Goal: Information Seeking & Learning: Learn about a topic

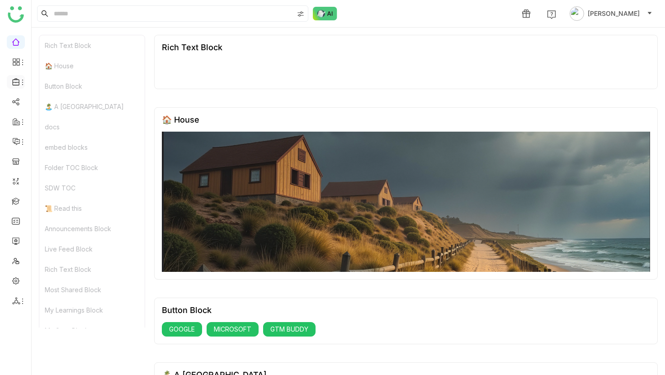
click at [22, 78] on div at bounding box center [16, 82] width 18 height 8
click at [55, 131] on link "Library" at bounding box center [62, 134] width 59 height 6
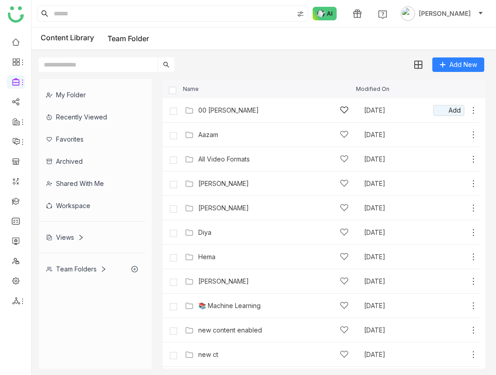
click at [189, 112] on img at bounding box center [189, 110] width 9 height 9
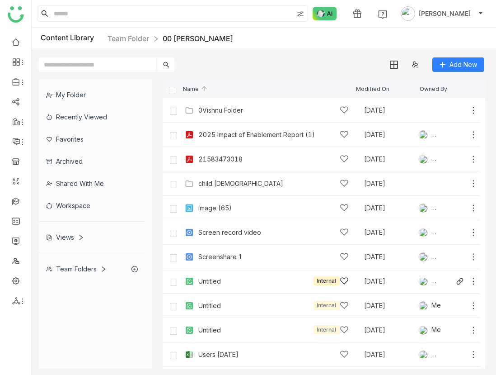
click at [203, 280] on div "Untitled" at bounding box center [209, 281] width 23 height 7
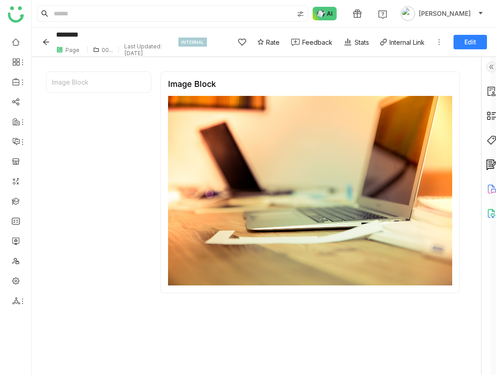
click at [489, 64] on img at bounding box center [491, 66] width 11 height 11
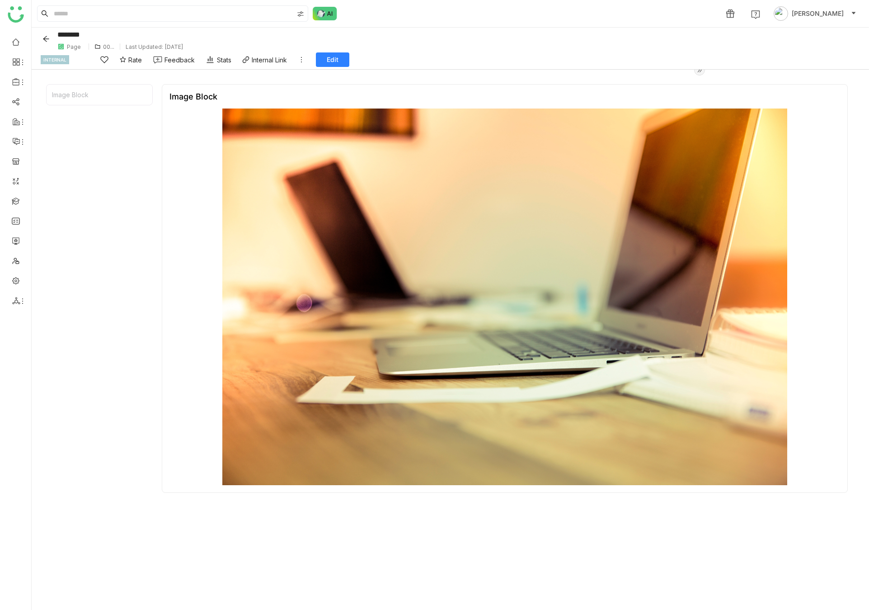
click at [302, 59] on icon at bounding box center [301, 59] width 1 height 5
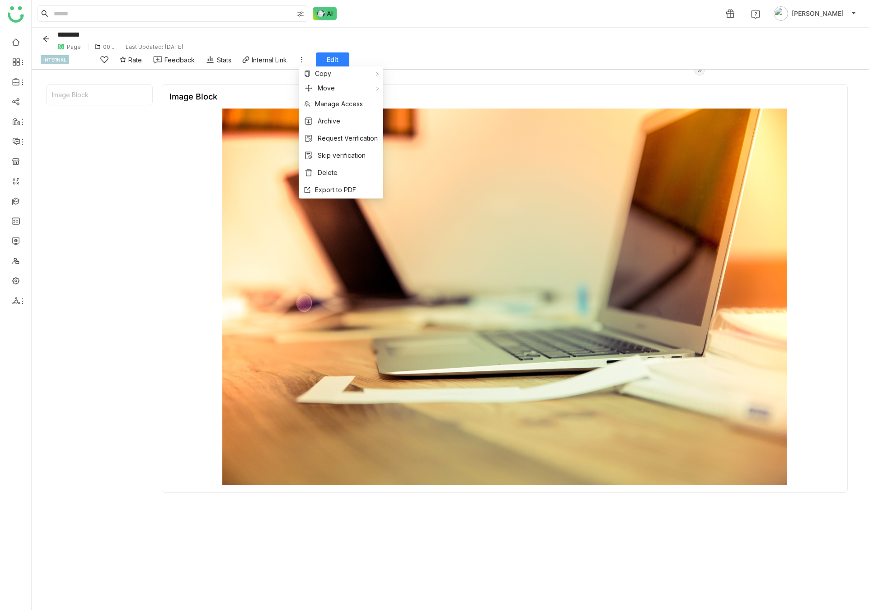
click at [665, 58] on div "******** Page 00... Last Updated: Sep 9, 2025 INTERNAL Rate Feedback Stats Inte…" at bounding box center [451, 49] width 838 height 42
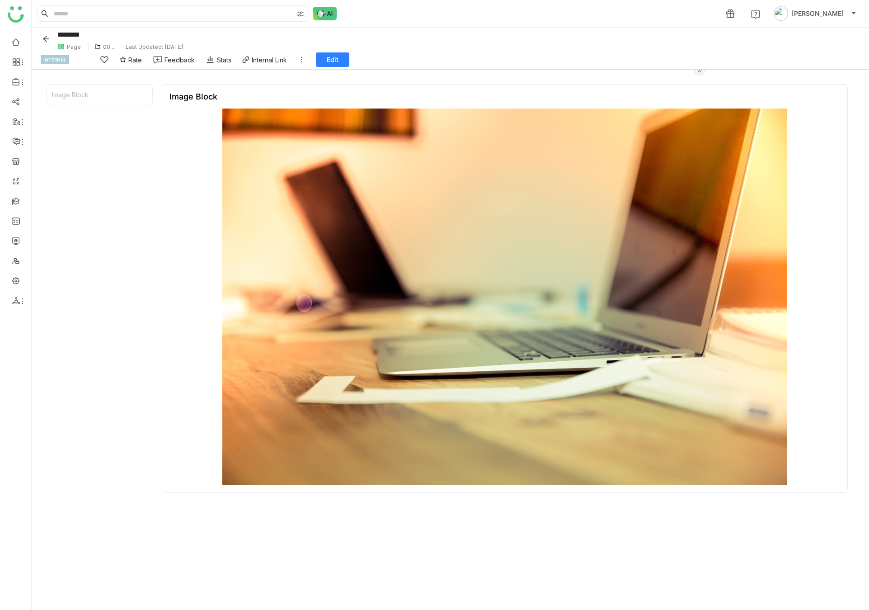
click at [48, 39] on icon "Back" at bounding box center [45, 38] width 7 height 7
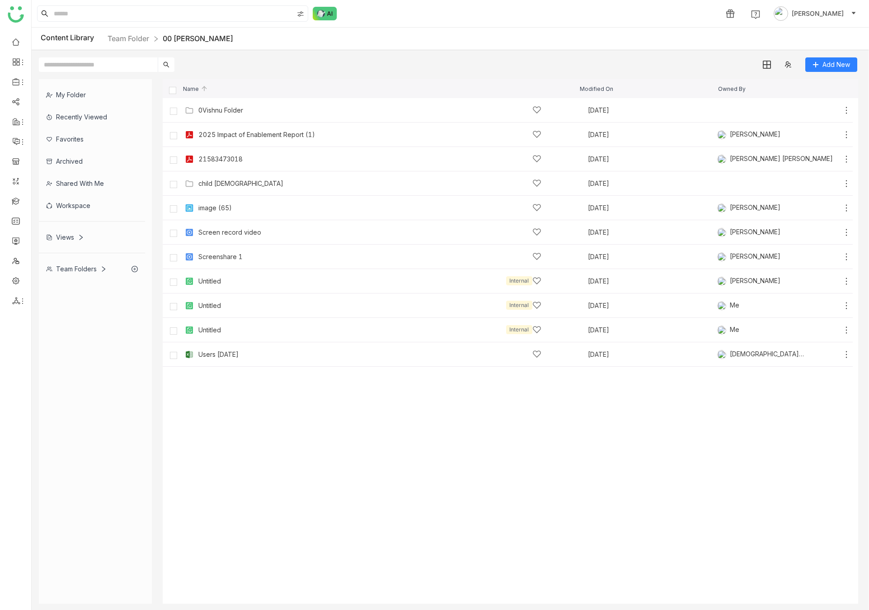
click at [239, 233] on div "Screen record video" at bounding box center [229, 232] width 63 height 7
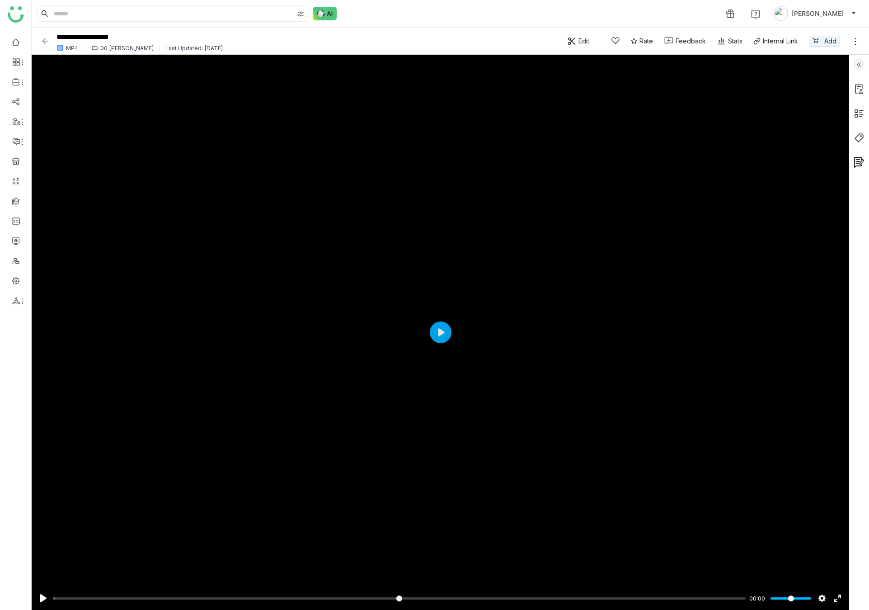
click at [665, 65] on img at bounding box center [859, 64] width 11 height 11
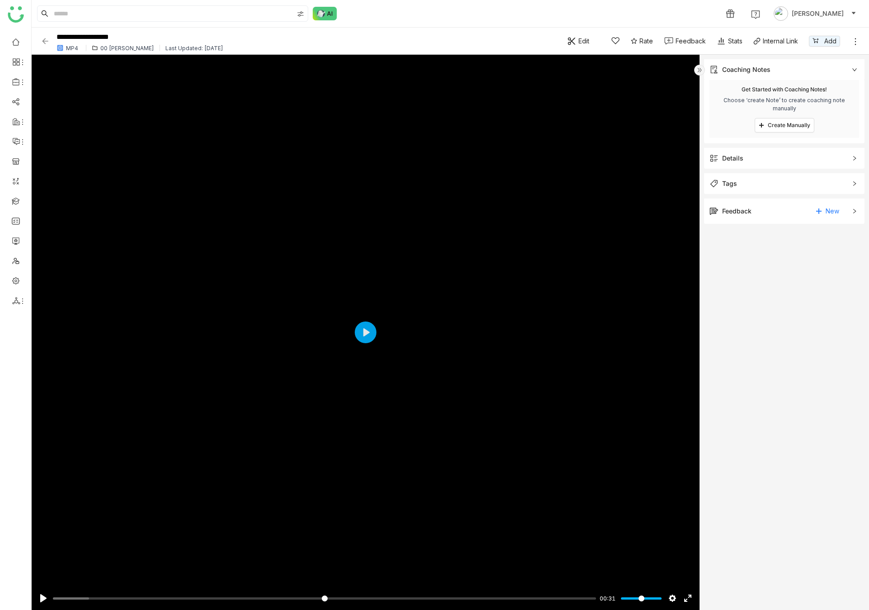
click at [665, 125] on span "Create Manually" at bounding box center [789, 125] width 42 height 7
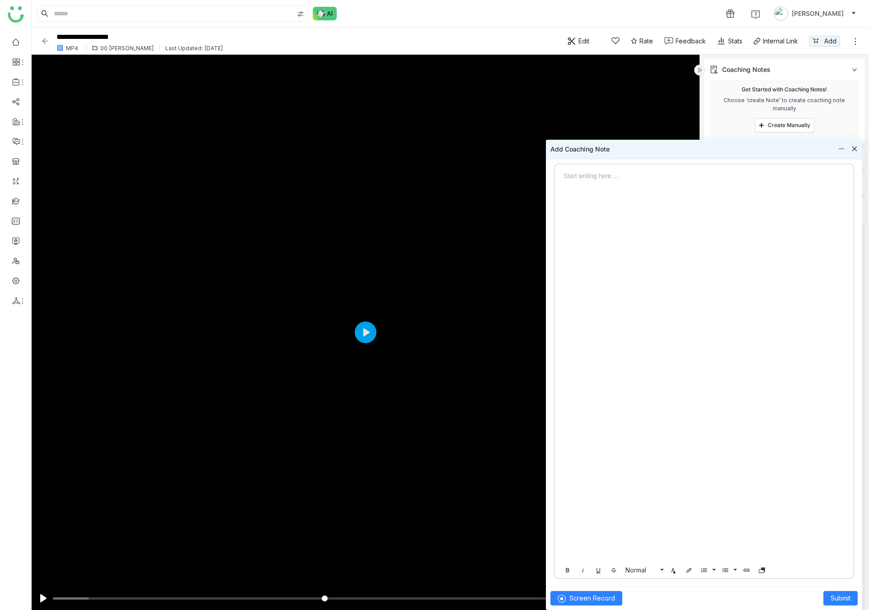
click at [665, 99] on div "Choose ‘create Note’ to create coaching note manually" at bounding box center [784, 104] width 139 height 16
click at [665, 149] on icon at bounding box center [855, 148] width 5 height 5
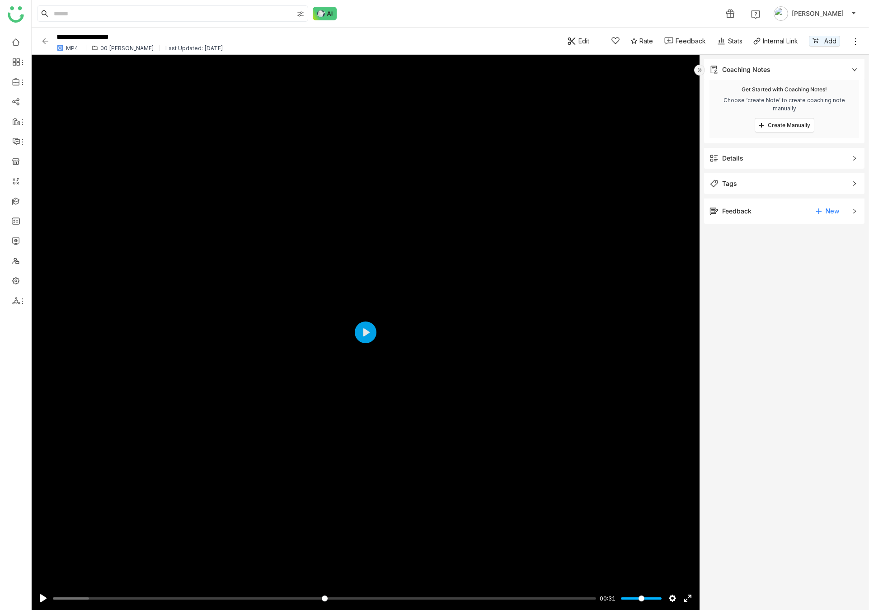
click at [665, 211] on link "New" at bounding box center [828, 211] width 38 height 14
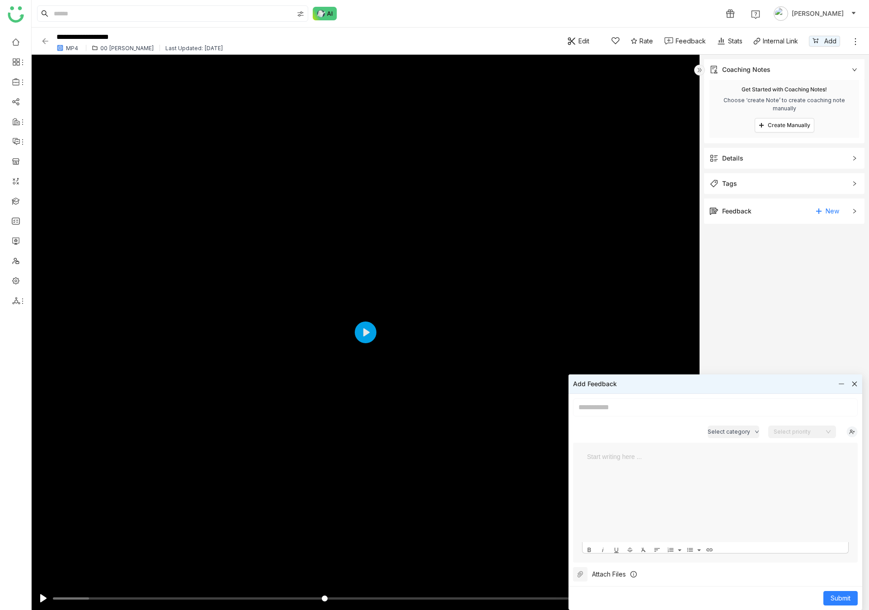
click at [665, 178] on div "Tags" at bounding box center [784, 183] width 160 height 21
click at [665, 158] on span "Details" at bounding box center [778, 158] width 137 height 10
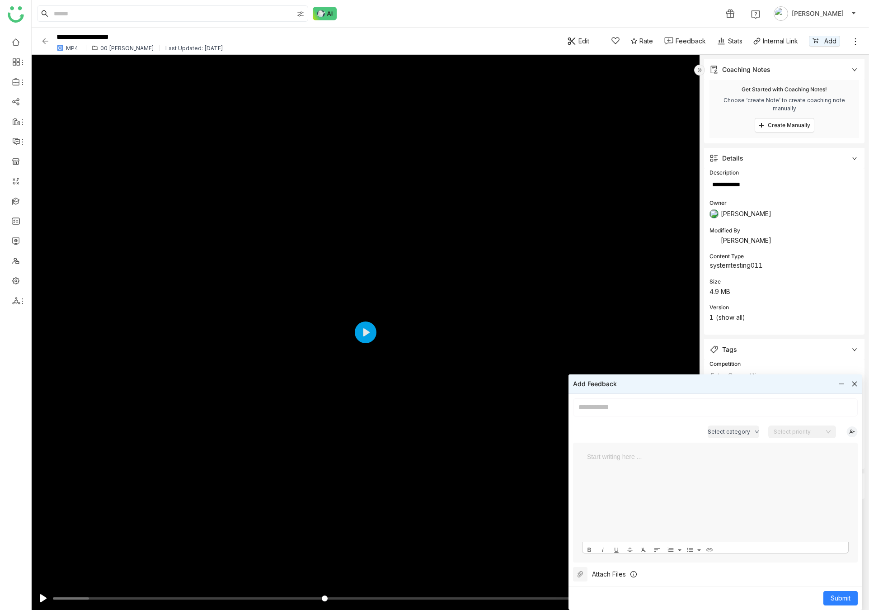
click at [665, 374] on icon at bounding box center [855, 383] width 5 height 5
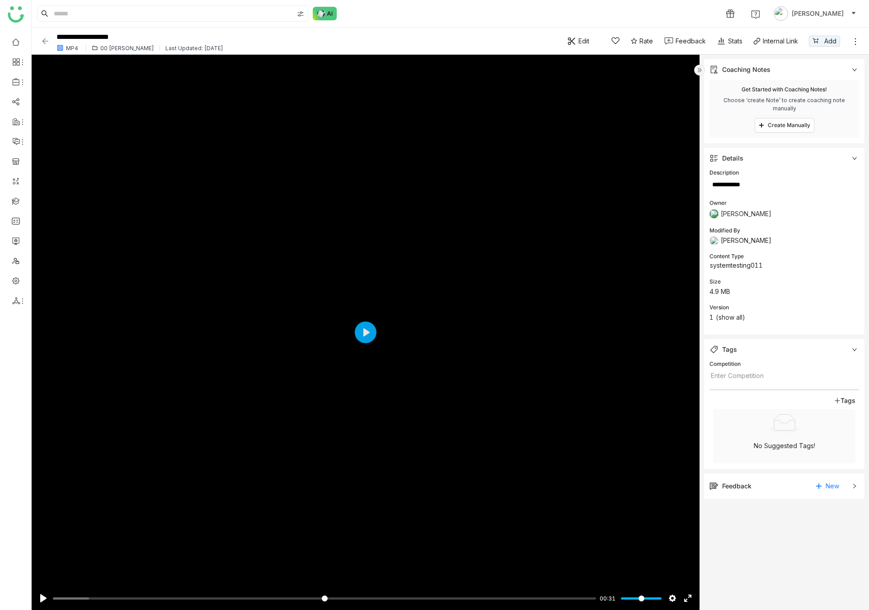
click at [44, 39] on img at bounding box center [45, 41] width 9 height 9
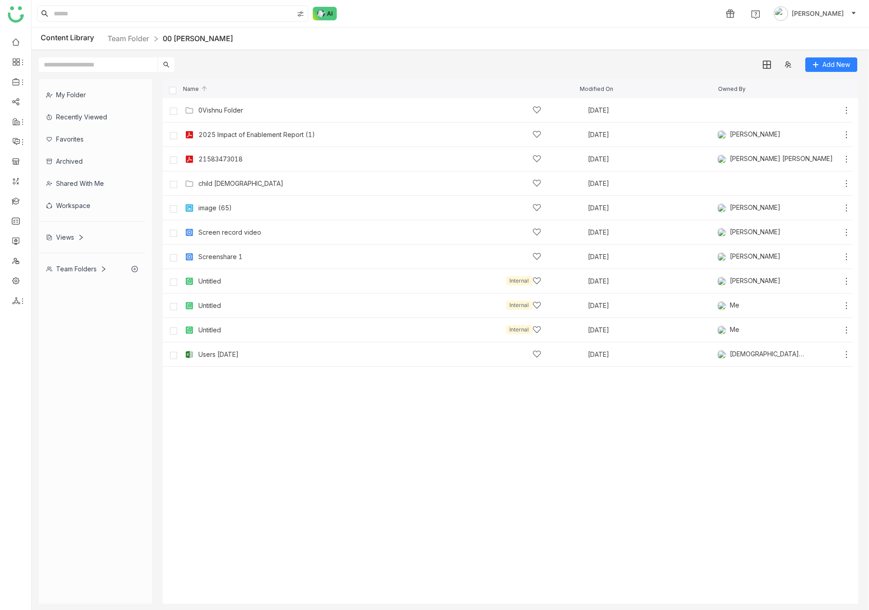
click at [237, 135] on div "2025 Impact of Enablement Report (1)" at bounding box center [256, 134] width 117 height 7
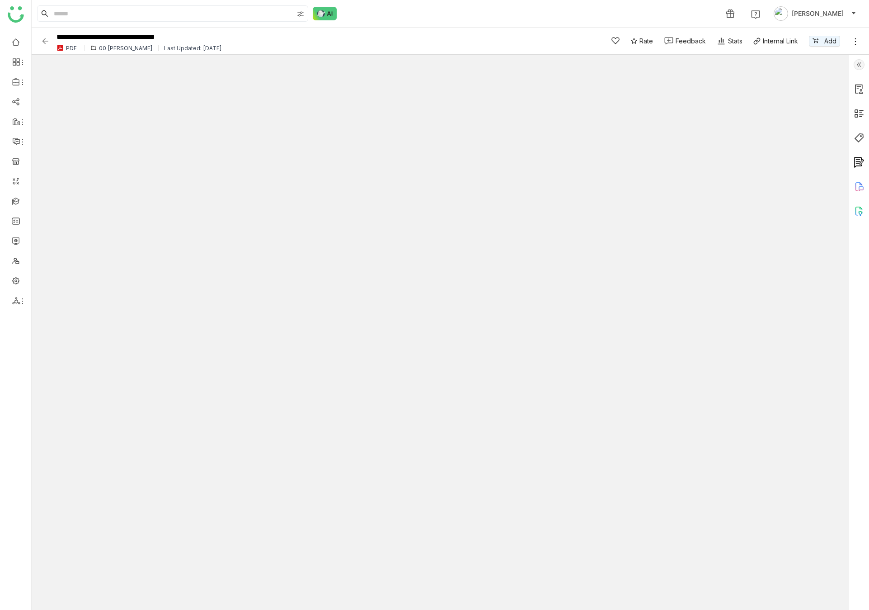
click at [665, 65] on img at bounding box center [859, 64] width 11 height 11
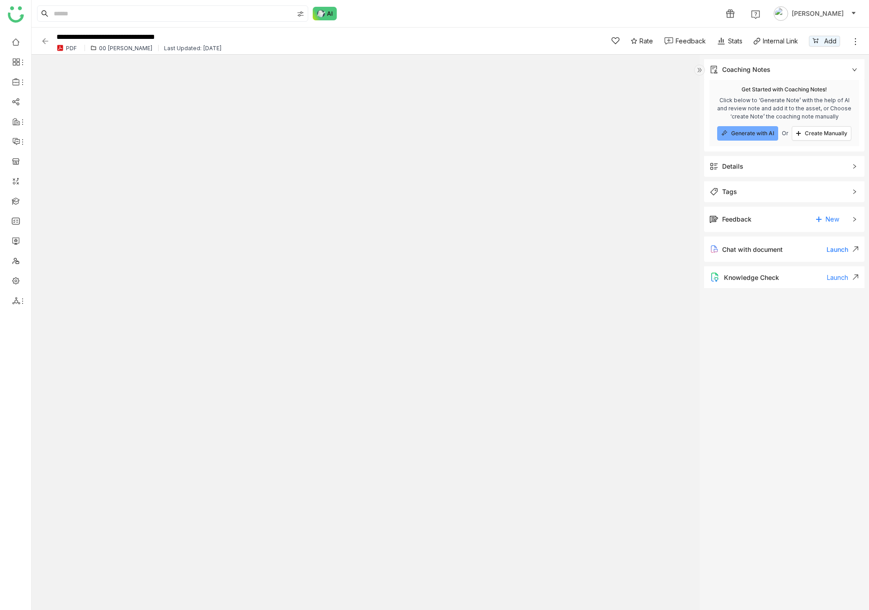
click at [665, 135] on span "Generate with AI" at bounding box center [752, 133] width 43 height 7
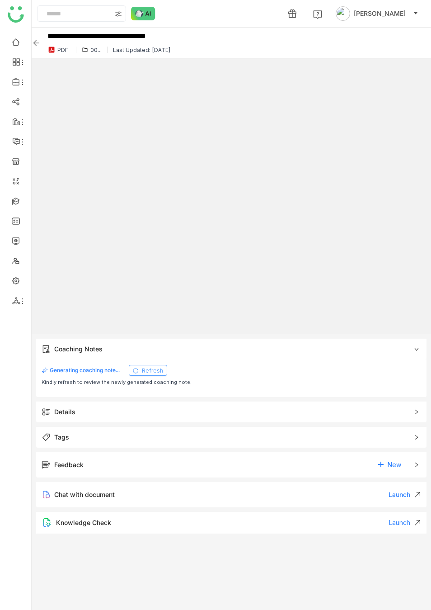
click at [157, 370] on span "Refresh" at bounding box center [152, 370] width 21 height 7
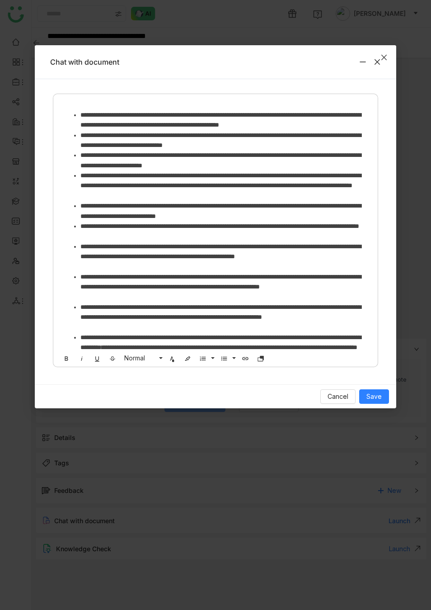
scroll to position [240, 0]
